Goal: Task Accomplishment & Management: Manage account settings

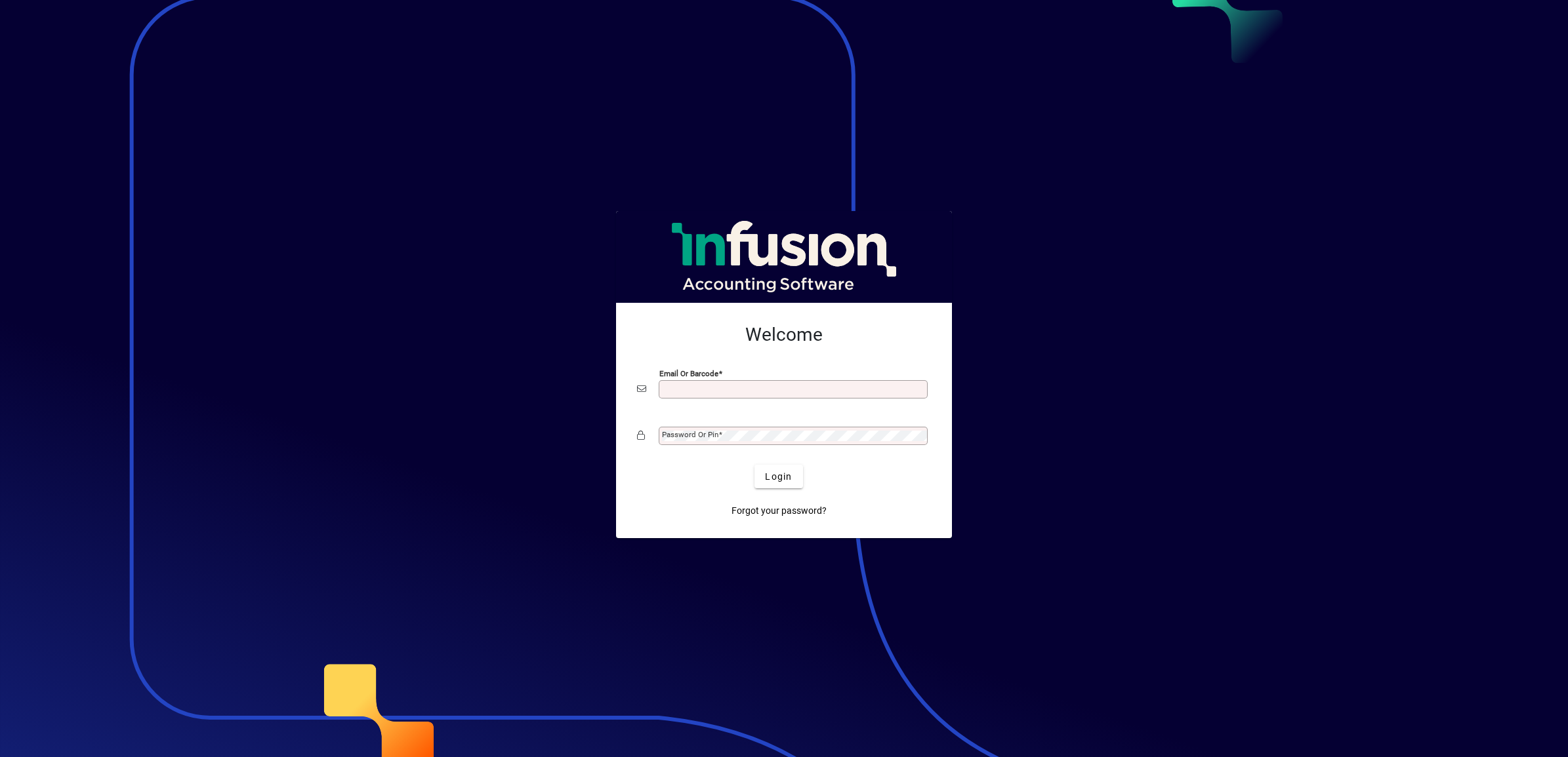
click at [735, 387] on input "Email or Barcode" at bounding box center [794, 389] width 265 height 10
type input "**********"
click at [690, 431] on mat-label "Password or Pin" at bounding box center [690, 435] width 57 height 9
click at [755, 465] on button "Login" at bounding box center [779, 476] width 48 height 23
